Goal: Information Seeking & Learning: Find specific fact

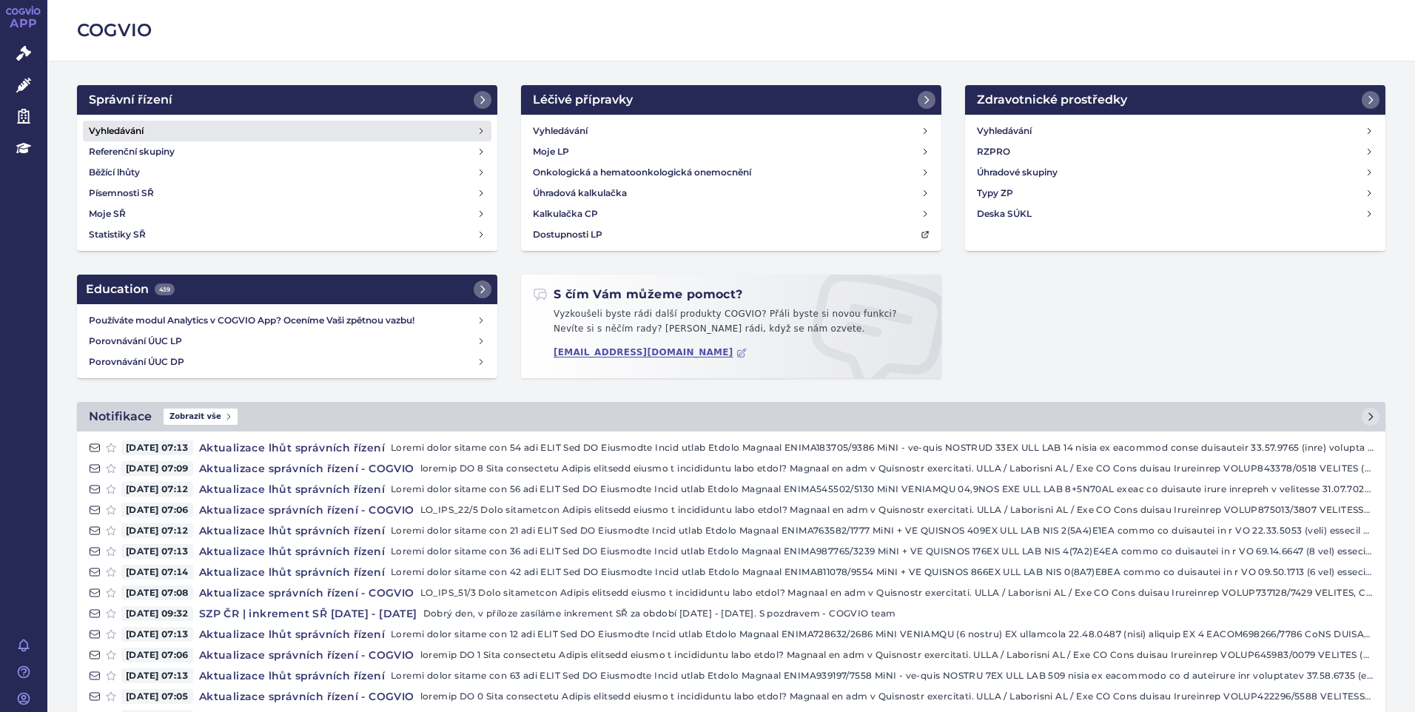
click at [121, 133] on h4 "Vyhledávání" at bounding box center [116, 131] width 55 height 15
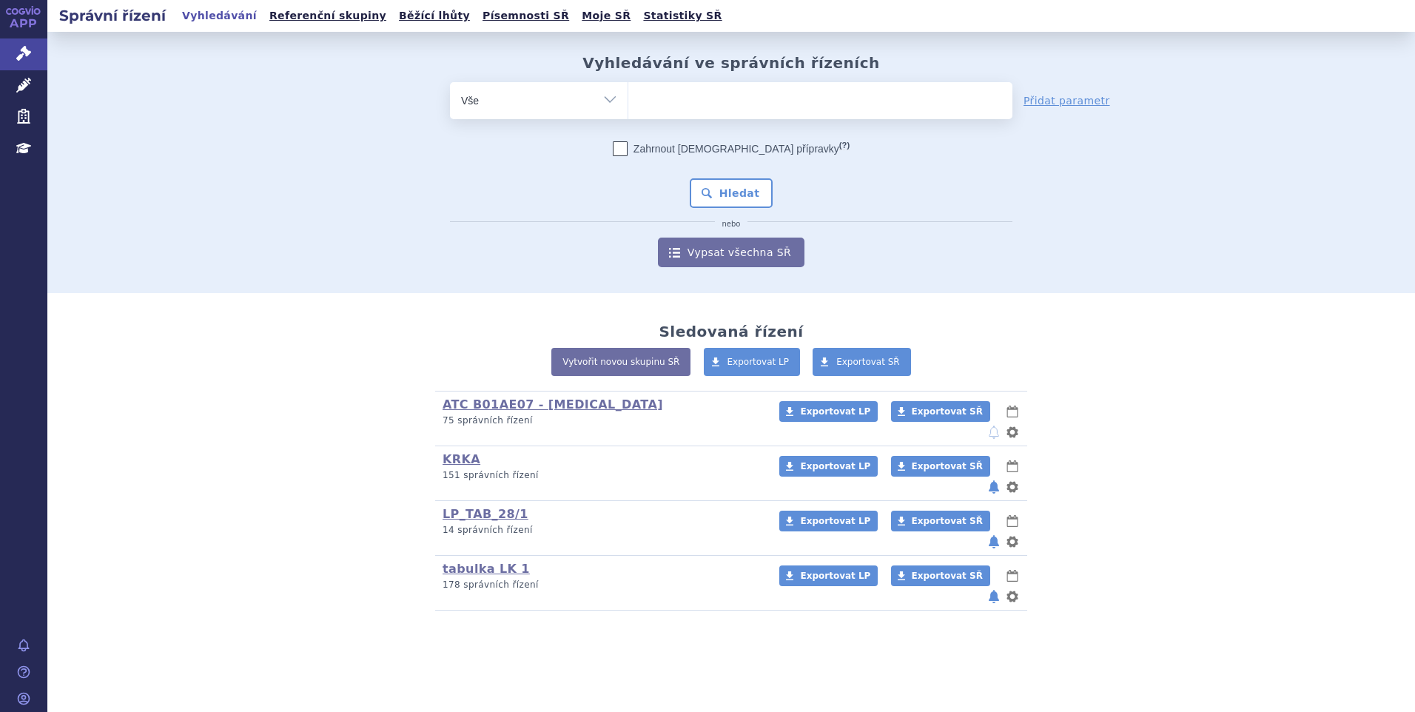
click at [687, 106] on ul at bounding box center [820, 97] width 384 height 31
click at [628, 106] on select at bounding box center [628, 99] width 1 height 37
paste input "SUKLS215161/2025"
type input "SUKLS215161/2025"
select select "SUKLS215161/2025"
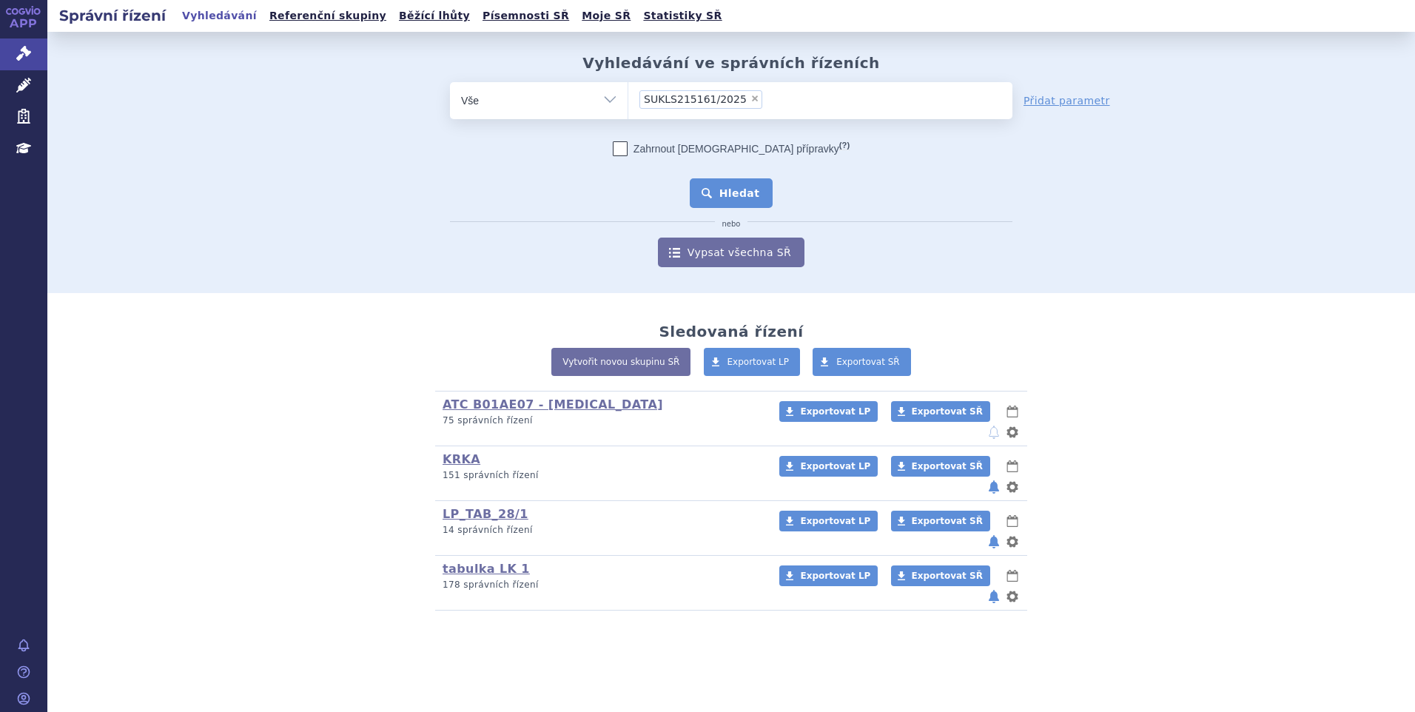
click at [735, 188] on button "Hledat" at bounding box center [732, 193] width 84 height 30
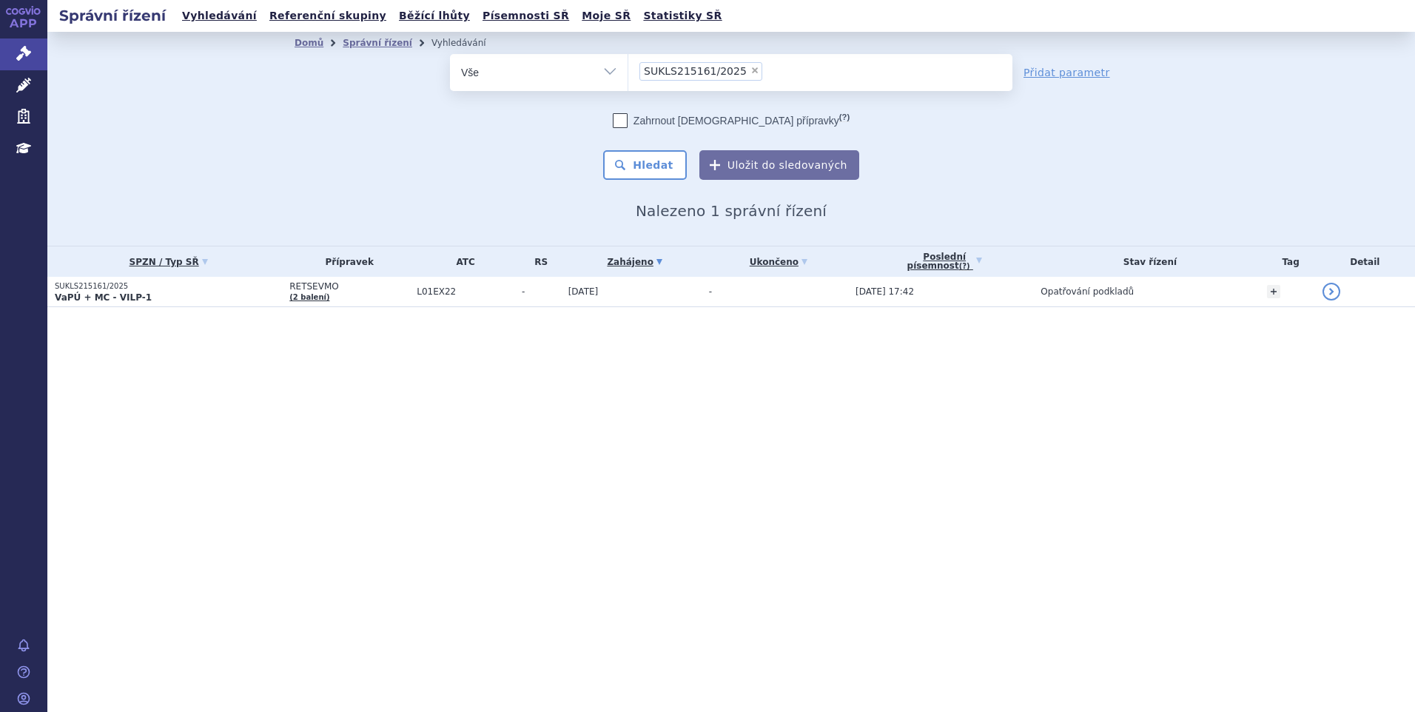
click at [419, 297] on td "L01EX22" at bounding box center [461, 292] width 105 height 30
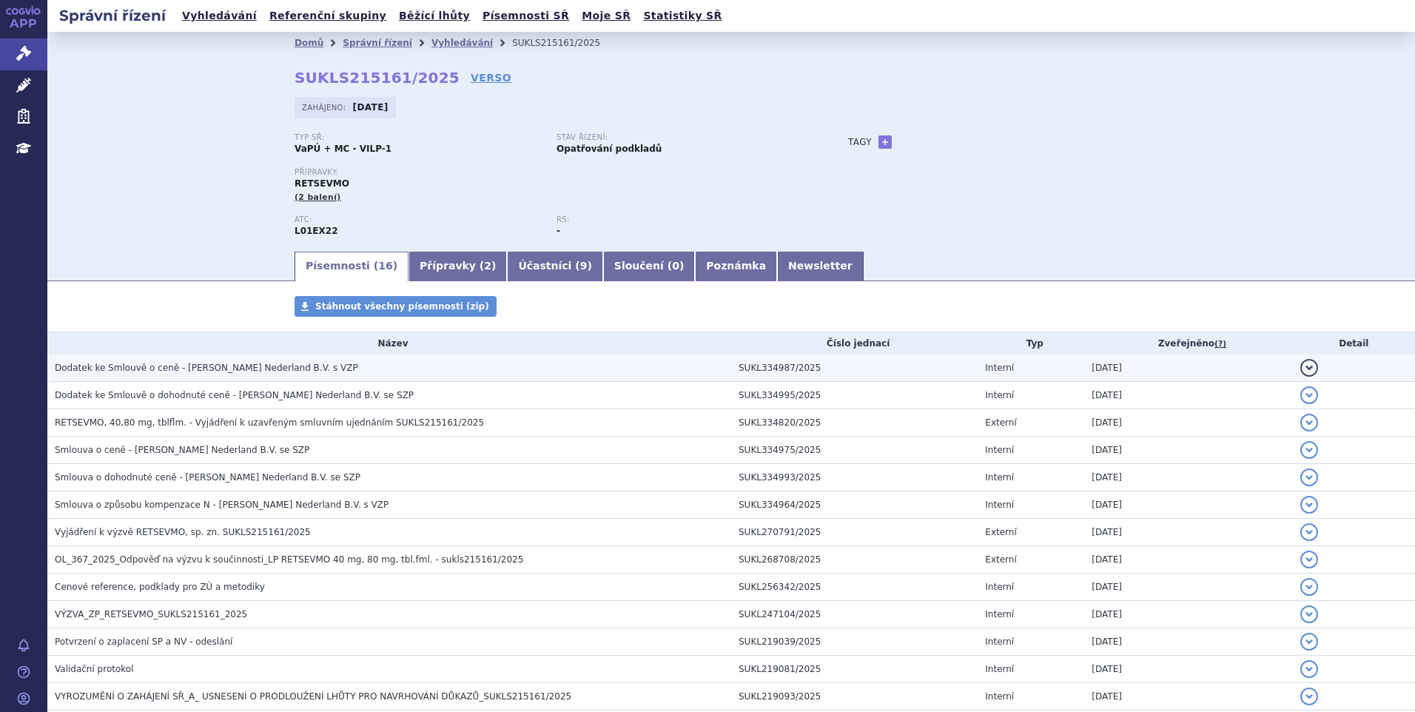
click at [230, 374] on h3 "Dodatek ke Smlouvě o ceně - Eli Lilly Nederland B.V. s VZP" at bounding box center [393, 367] width 676 height 15
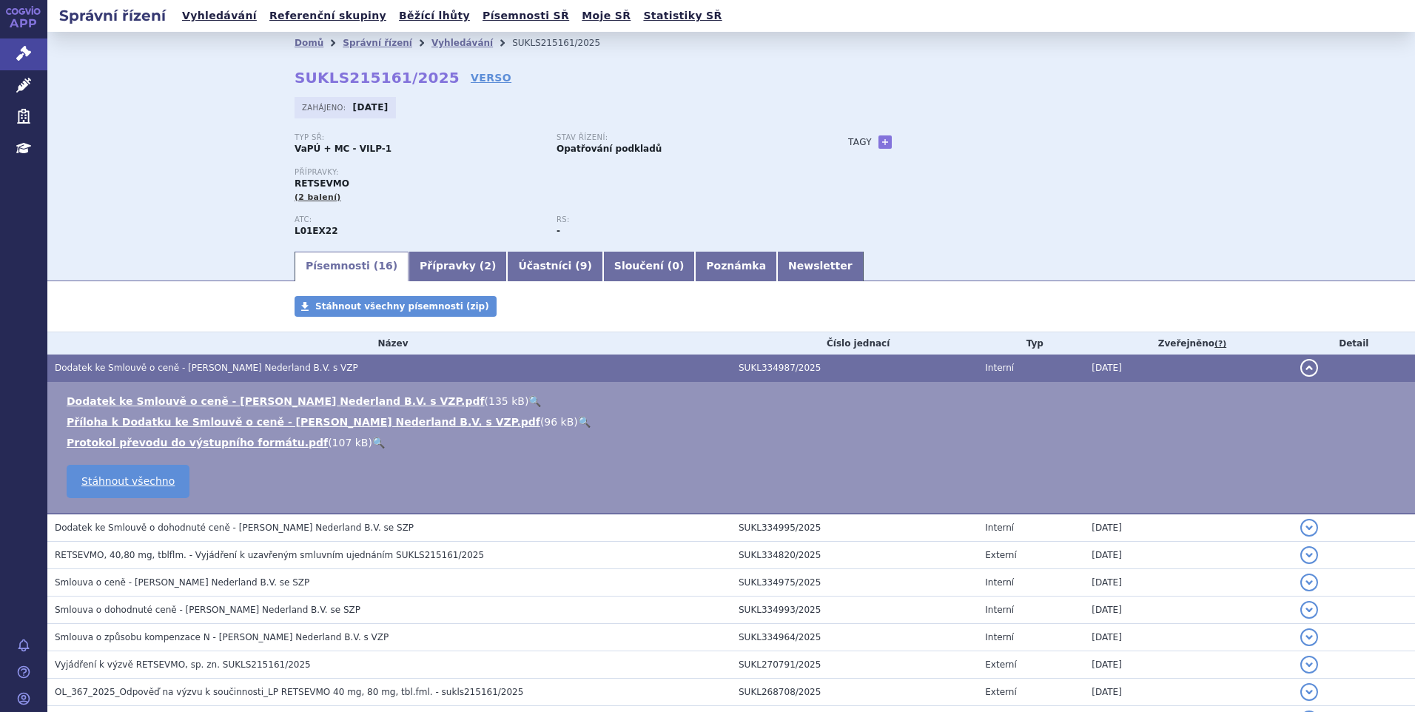
click at [528, 399] on link "🔍" at bounding box center [534, 401] width 13 height 12
click at [1302, 366] on button "detail" at bounding box center [1309, 368] width 18 height 18
